Goal: Communication & Community: Answer question/provide support

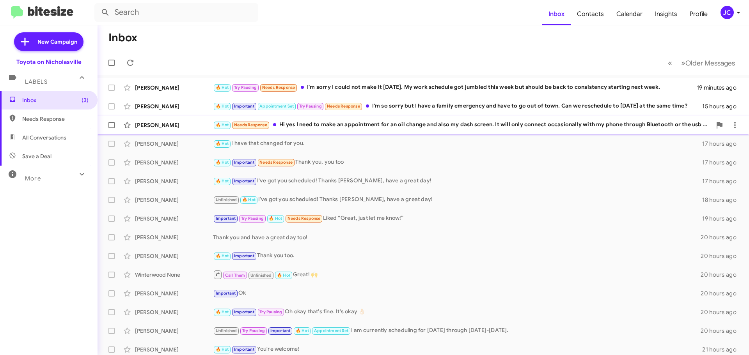
click at [169, 124] on div "[PERSON_NAME]" at bounding box center [174, 125] width 78 height 8
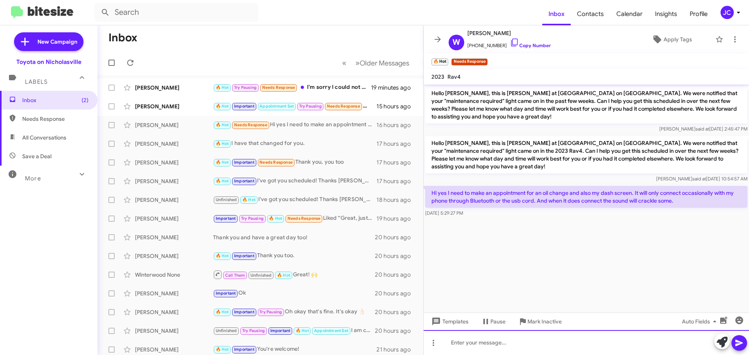
click at [563, 336] on div at bounding box center [585, 342] width 325 height 25
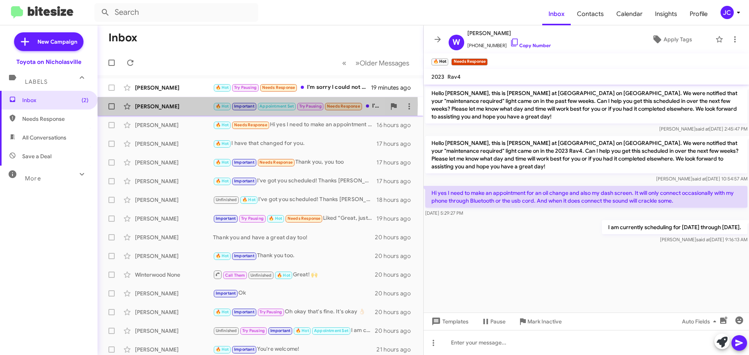
click at [153, 105] on div "[PERSON_NAME]" at bounding box center [174, 107] width 78 height 8
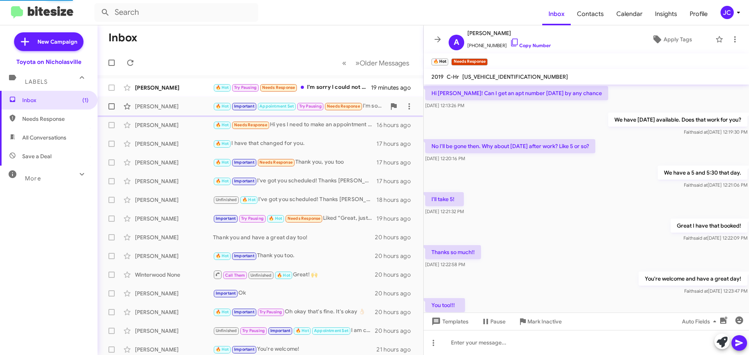
scroll to position [380, 0]
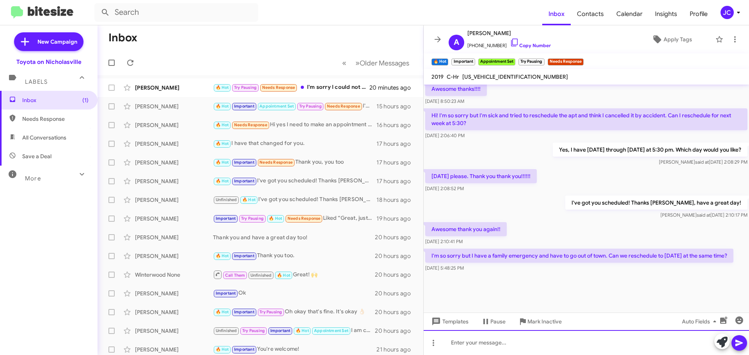
click at [470, 341] on div at bounding box center [585, 342] width 325 height 25
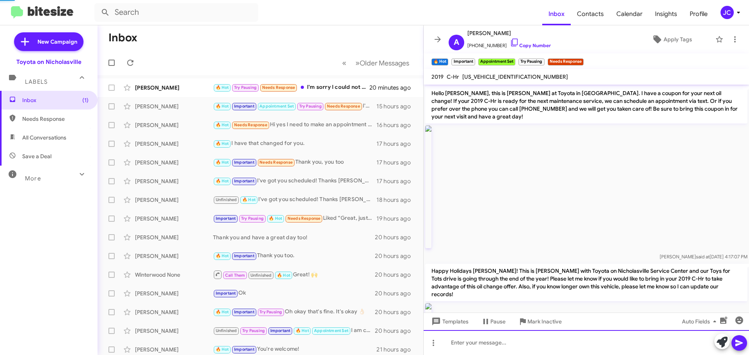
scroll to position [39, 0]
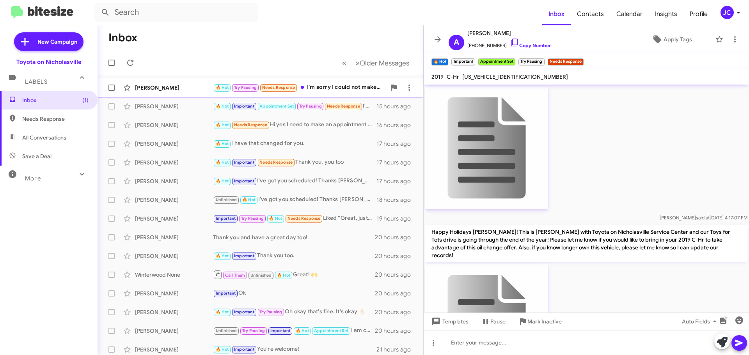
drag, startPoint x: 163, startPoint y: 90, endPoint x: 173, endPoint y: 94, distance: 11.0
click at [163, 90] on div "[PERSON_NAME]" at bounding box center [174, 88] width 78 height 8
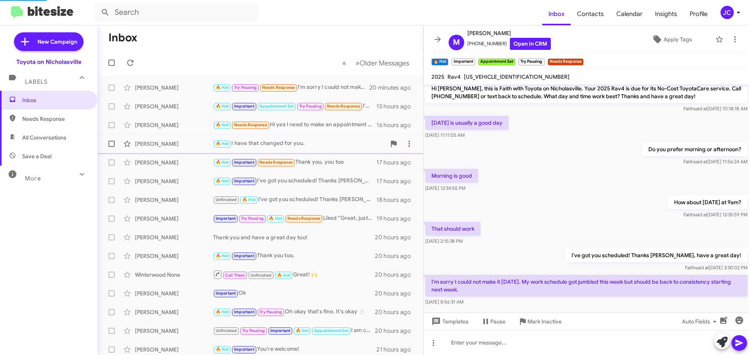
scroll to position [51, 0]
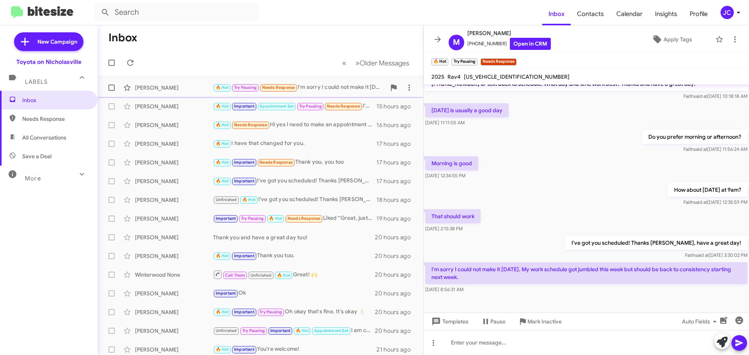
click at [112, 88] on span at bounding box center [111, 88] width 6 height 6
click at [112, 91] on input "checkbox" at bounding box center [111, 91] width 0 height 0
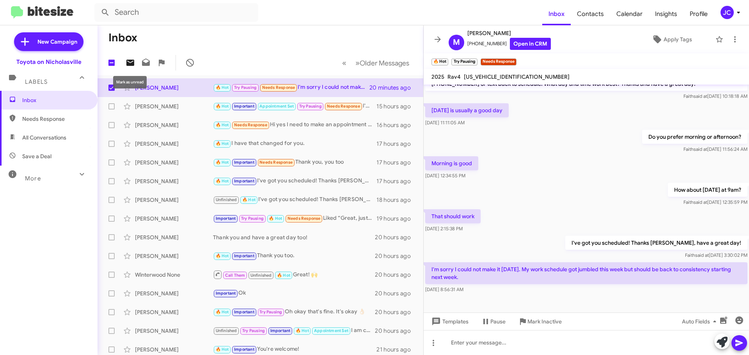
click at [133, 63] on icon at bounding box center [130, 63] width 8 height 6
checkbox input "false"
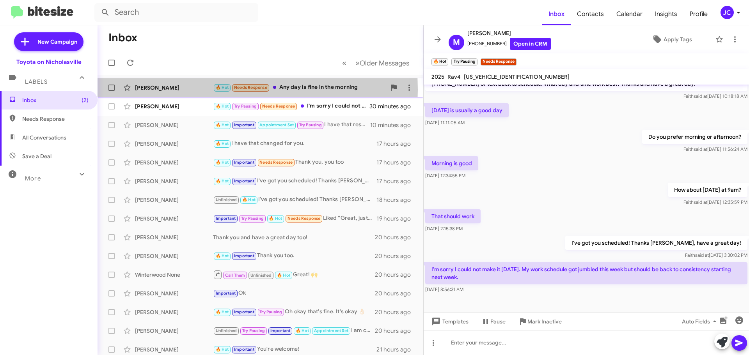
click at [165, 90] on div "[PERSON_NAME]" at bounding box center [174, 88] width 78 height 8
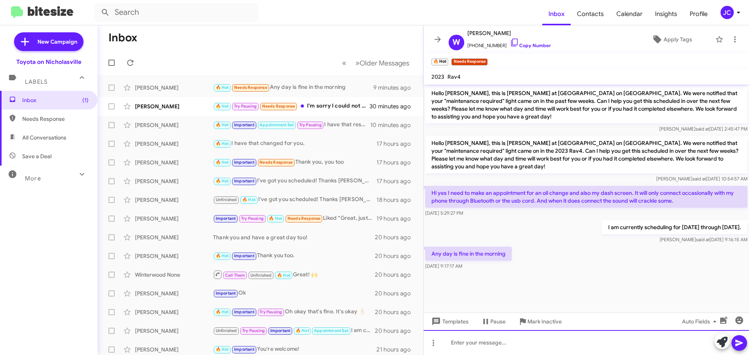
click at [561, 347] on div at bounding box center [585, 342] width 325 height 25
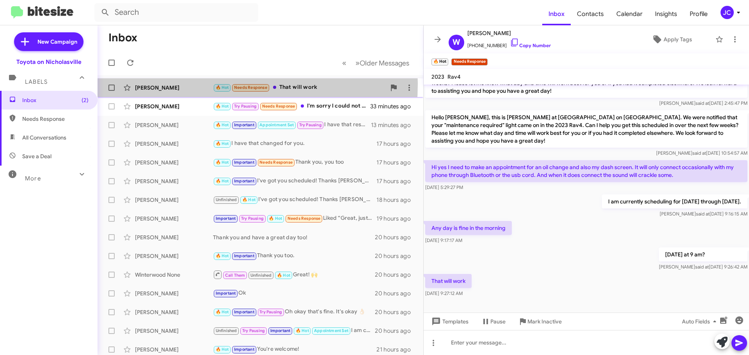
click at [186, 84] on div "[PERSON_NAME]" at bounding box center [174, 88] width 78 height 8
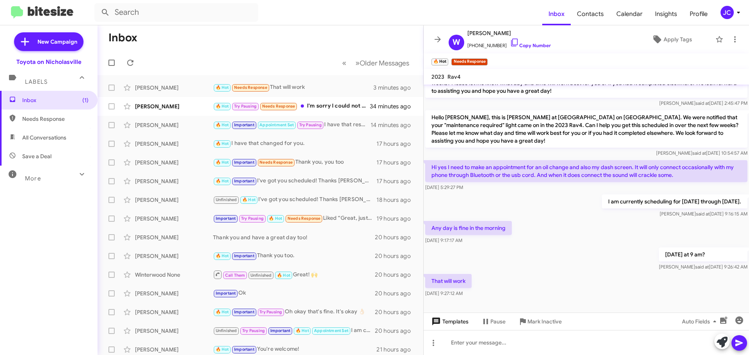
click at [449, 321] on span "Templates" at bounding box center [449, 322] width 39 height 14
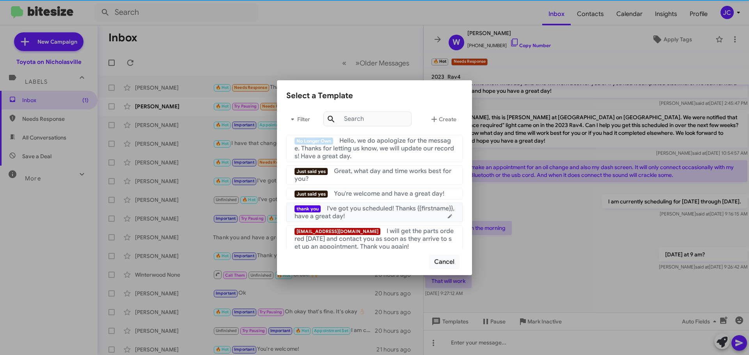
click at [375, 215] on div "thank you I've got you scheduled! Thanks {{firstname}}, have a great day!" at bounding box center [374, 213] width 160 height 16
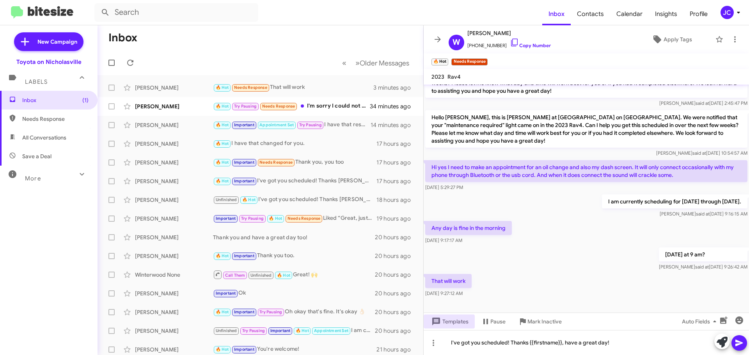
click at [739, 346] on icon at bounding box center [738, 342] width 9 height 9
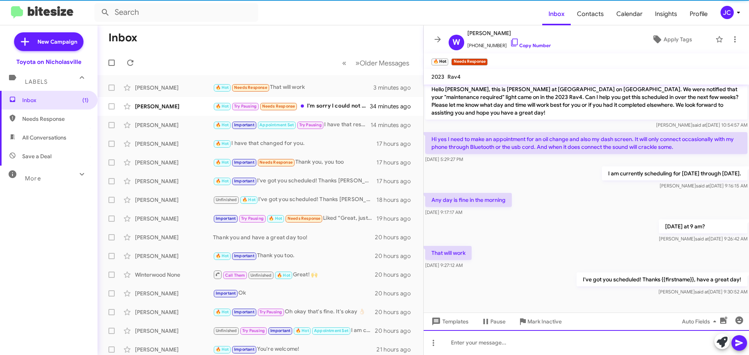
scroll to position [54, 0]
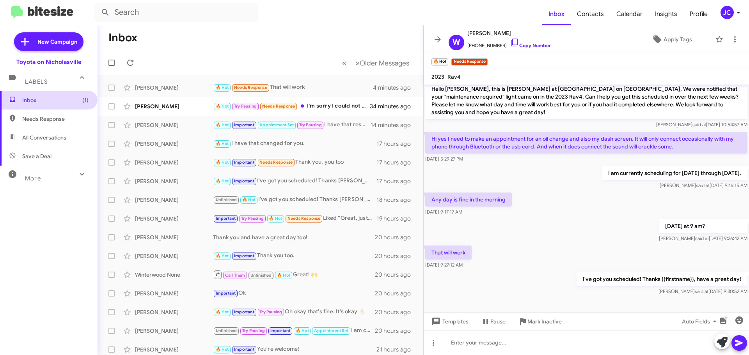
click at [78, 104] on span "Inbox (1)" at bounding box center [48, 100] width 97 height 19
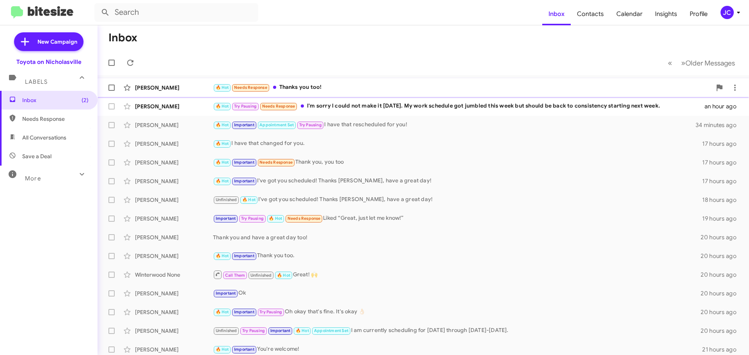
click at [179, 84] on div "[PERSON_NAME]" at bounding box center [174, 88] width 78 height 8
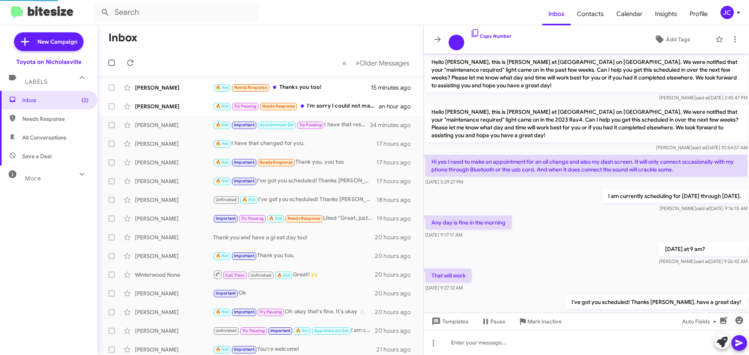
scroll to position [51, 0]
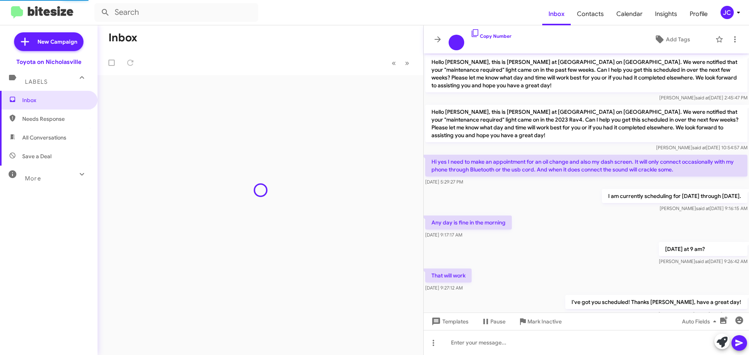
scroll to position [51, 0]
